Goal: Communication & Community: Answer question/provide support

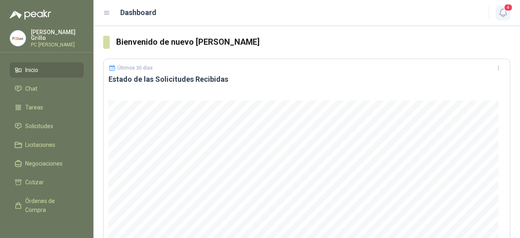
click at [505, 13] on icon "button" at bounding box center [504, 13] width 10 height 10
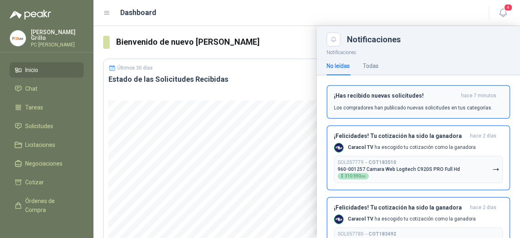
click at [449, 93] on h3 "¡Has recibido nuevas solicitudes!" at bounding box center [396, 95] width 124 height 7
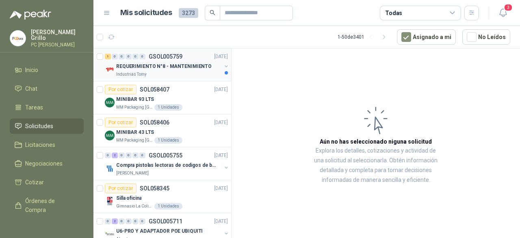
click at [181, 71] on div "Industrias Tomy" at bounding box center [168, 74] width 105 height 7
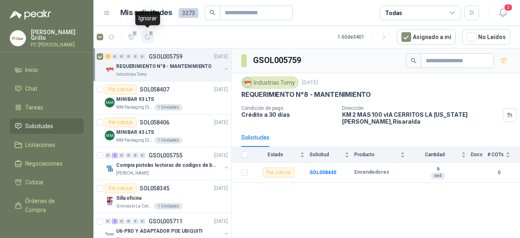
click at [146, 36] on icon "button" at bounding box center [147, 37] width 7 height 7
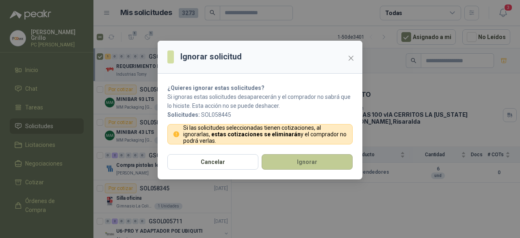
click at [299, 159] on button "Ignorar" at bounding box center [307, 161] width 91 height 15
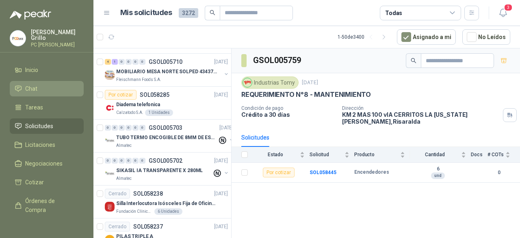
scroll to position [163, 0]
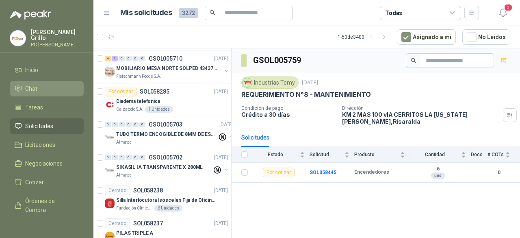
click at [39, 86] on li "Chat" at bounding box center [47, 88] width 64 height 9
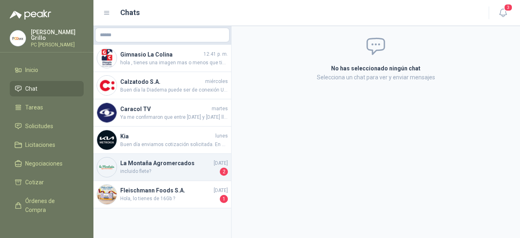
click at [226, 168] on span "2" at bounding box center [224, 172] width 8 height 8
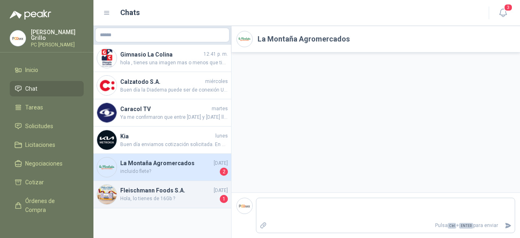
click at [142, 187] on h4 "Fleischmann Foods S.A." at bounding box center [166, 190] width 92 height 9
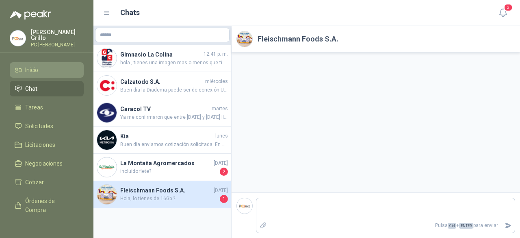
click at [33, 65] on span "Inicio" at bounding box center [31, 69] width 13 height 9
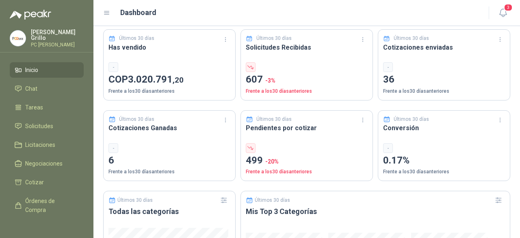
scroll to position [244, 0]
